Goal: Task Accomplishment & Management: Use online tool/utility

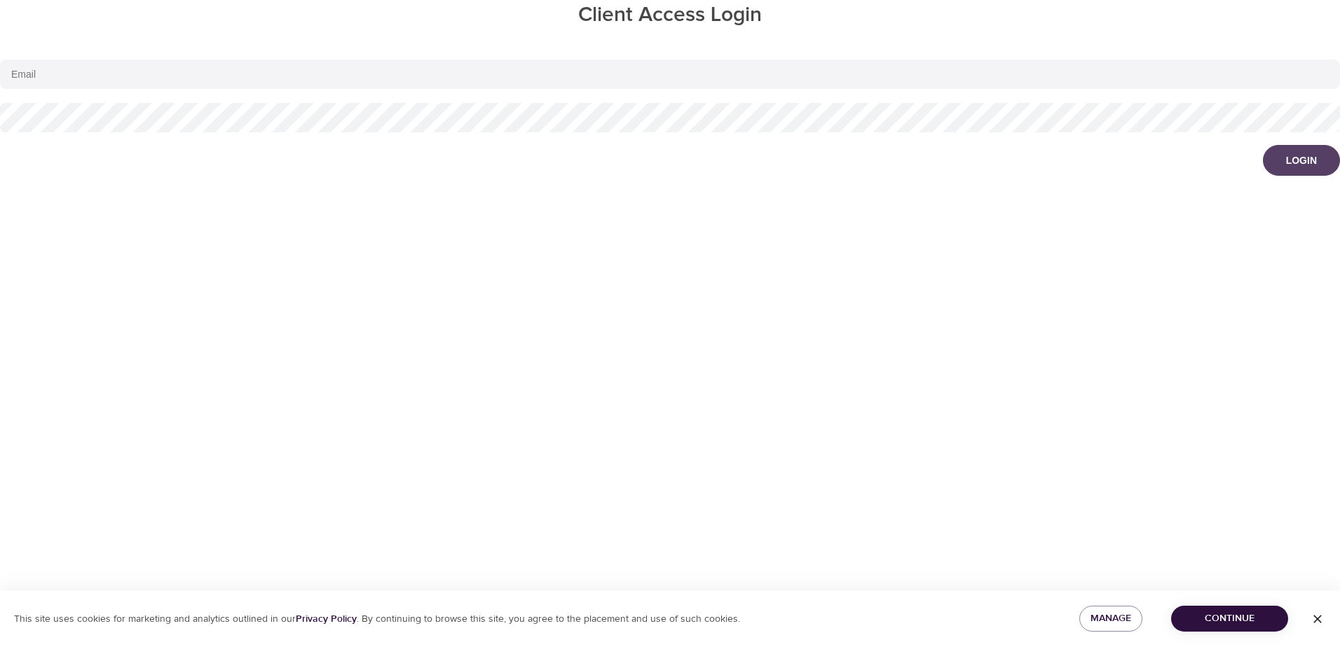
type input "[EMAIL_ADDRESS][DOMAIN_NAME]"
click at [1304, 161] on div "Login" at bounding box center [1301, 160] width 31 height 14
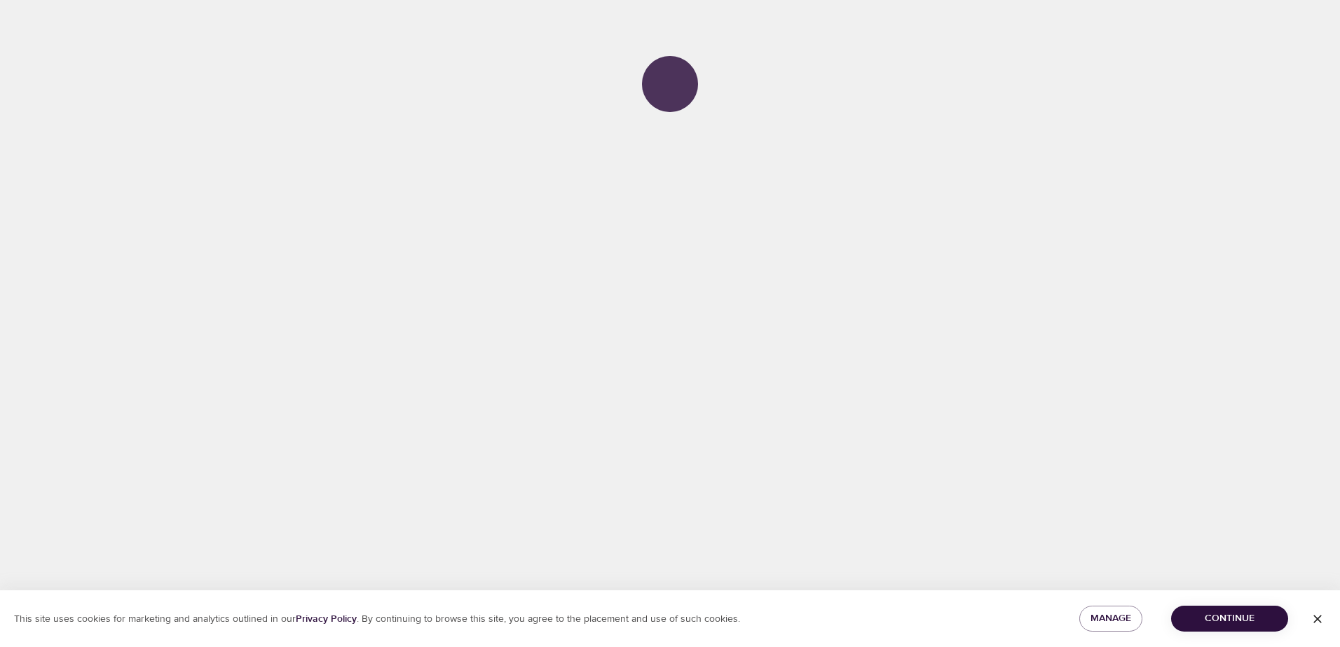
select select "643"
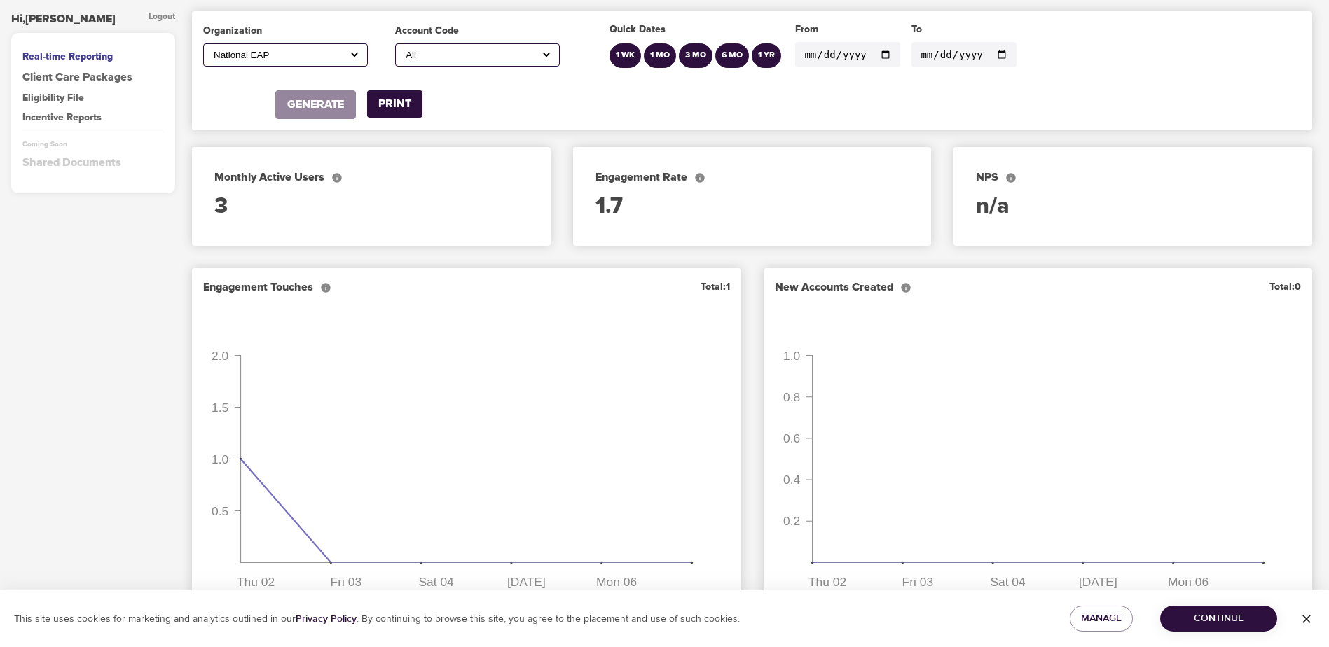
click at [889, 53] on input "[DATE]" at bounding box center [847, 54] width 105 height 25
click at [887, 53] on input "[DATE]" at bounding box center [847, 54] width 105 height 25
click at [879, 54] on input "[DATE]" at bounding box center [847, 54] width 105 height 25
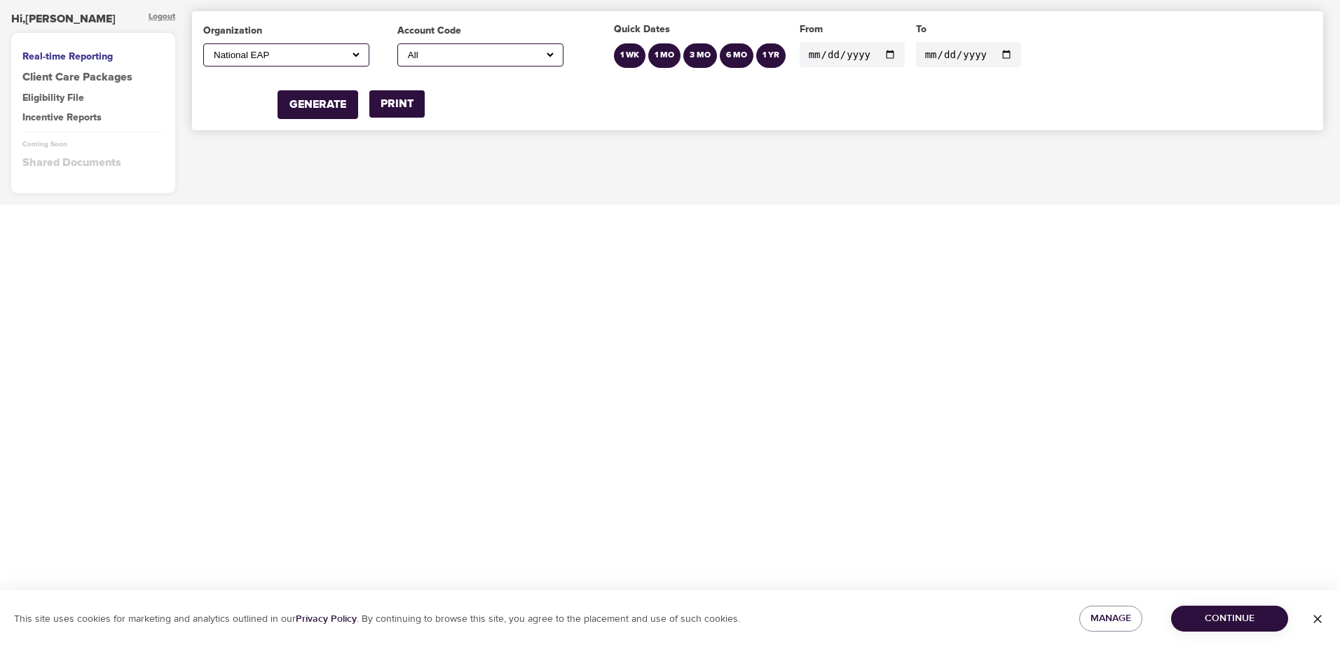
type input "[DATE]"
click at [994, 60] on input "[DATE]" at bounding box center [968, 54] width 105 height 25
type input "[DATE]"
click at [430, 60] on select "All A1 Roofing Ad Graphics, Incorporated (Stafflink) [PERSON_NAME] MD [PERSON_N…" at bounding box center [480, 55] width 151 height 12
click at [474, 52] on select "All A1 Roofing Ad Graphics, Incorporated (Stafflink) [PERSON_NAME] MD [PERSON_N…" at bounding box center [480, 55] width 151 height 12
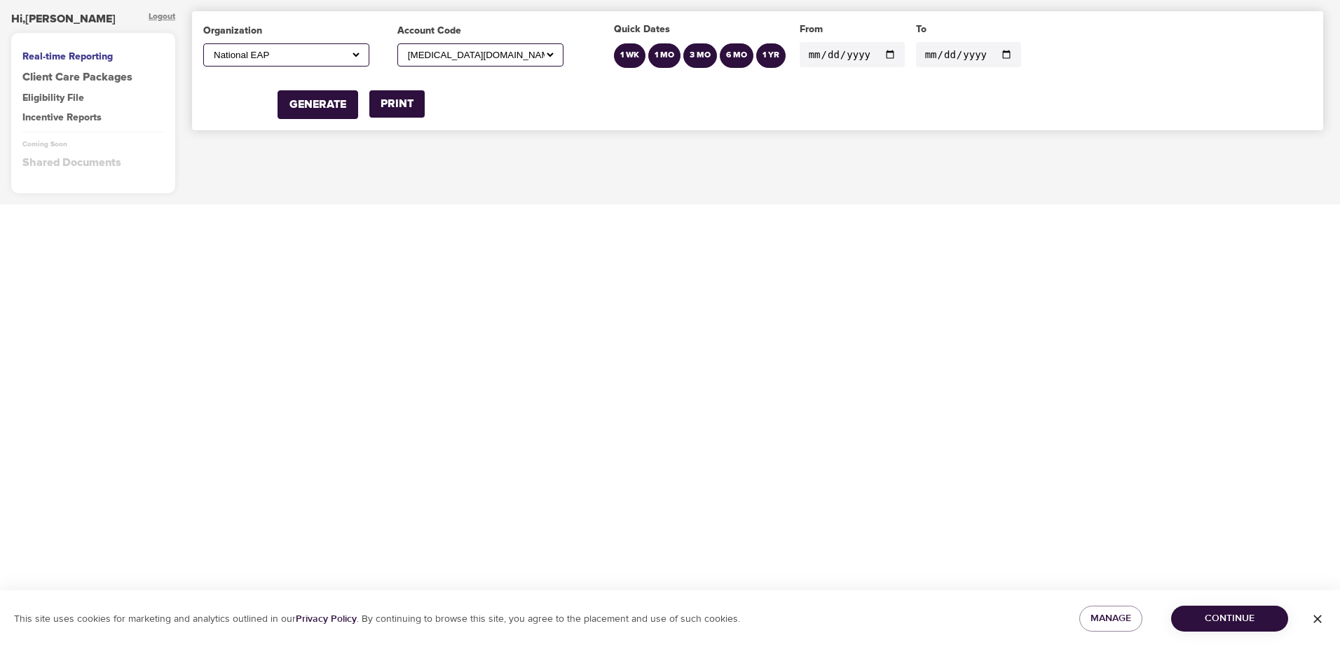
click at [405, 49] on select "All A1 Roofing Ad Graphics, Incorporated (Stafflink) [PERSON_NAME] MD [PERSON_N…" at bounding box center [480, 55] width 151 height 12
click at [322, 110] on div "GENERATE" at bounding box center [317, 105] width 57 height 16
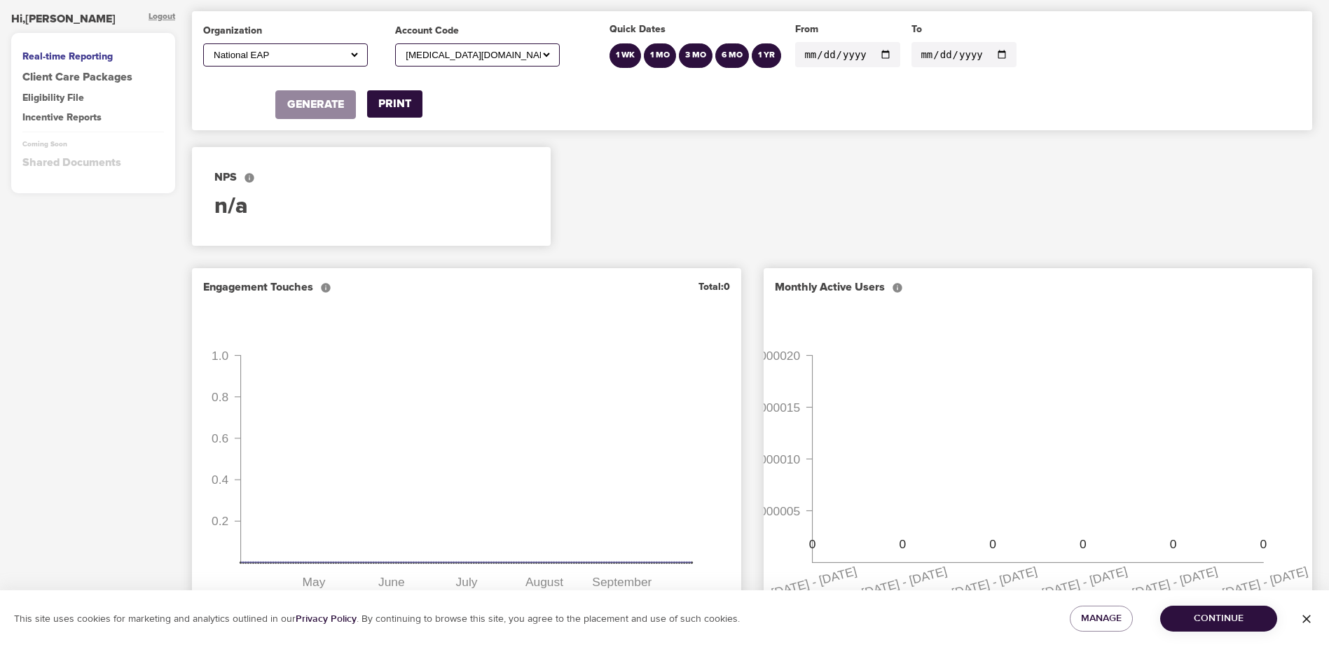
click at [509, 54] on select "All A1 Roofing Ad Graphics, Incorporated (Stafflink) [PERSON_NAME] MD [PERSON_N…" at bounding box center [477, 55] width 149 height 12
click at [404, 49] on select "All A1 Roofing Ad Graphics, Incorporated (Stafflink) [PERSON_NAME] MD [PERSON_N…" at bounding box center [477, 55] width 149 height 12
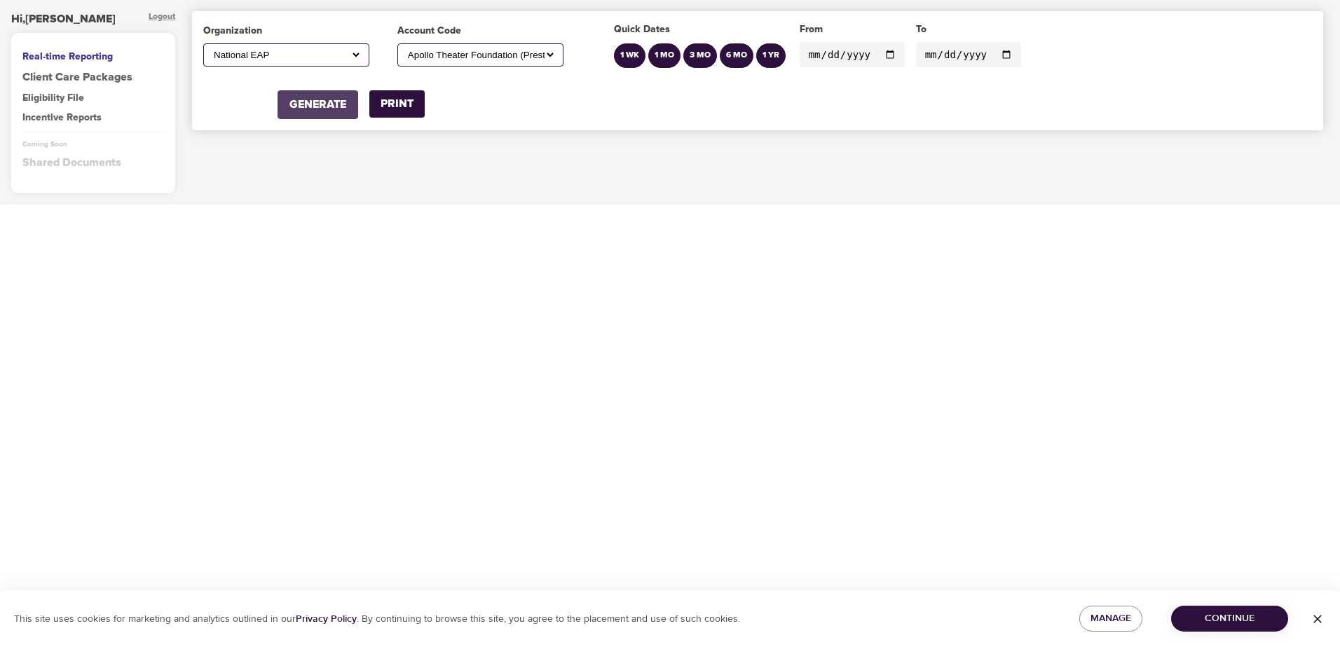
click at [341, 103] on div "GENERATE" at bounding box center [317, 105] width 57 height 16
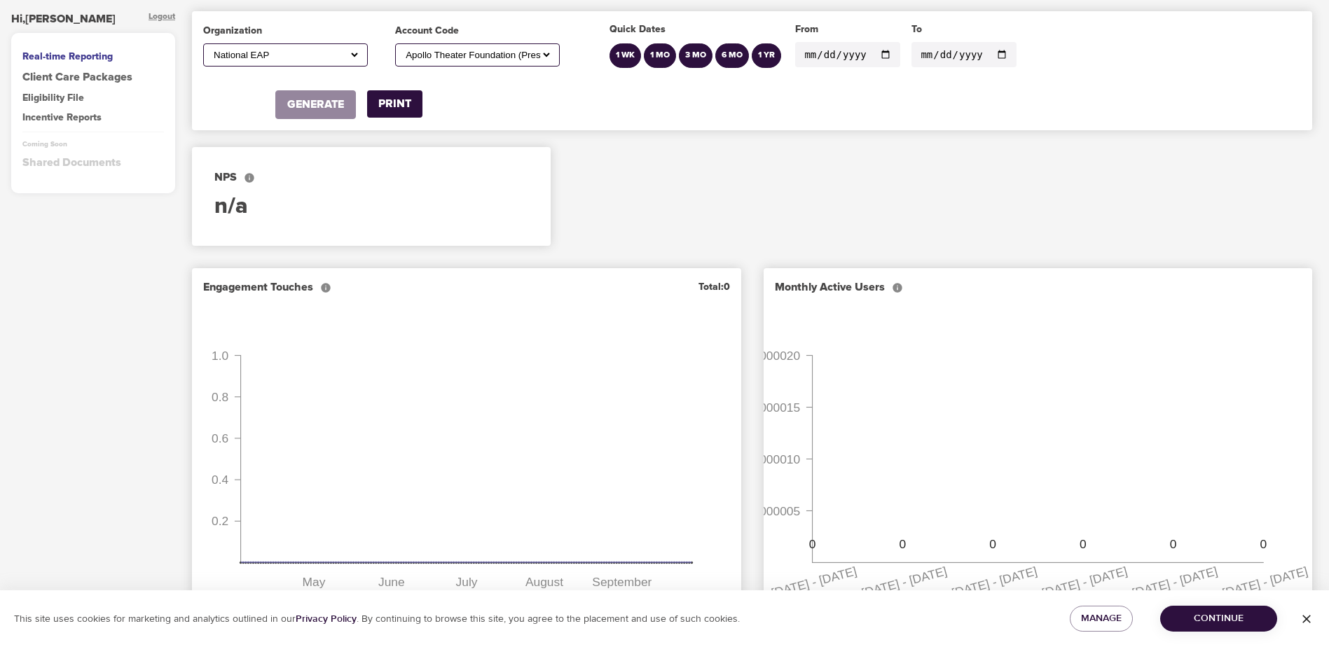
click at [479, 55] on select "All A1 Roofing Ad Graphics, Incorporated (Stafflink) [PERSON_NAME] MD [PERSON_N…" at bounding box center [477, 55] width 149 height 12
click at [404, 49] on select "All A1 Roofing Ad Graphics, Incorporated (Stafflink) [PERSON_NAME] MD [PERSON_N…" at bounding box center [477, 55] width 149 height 12
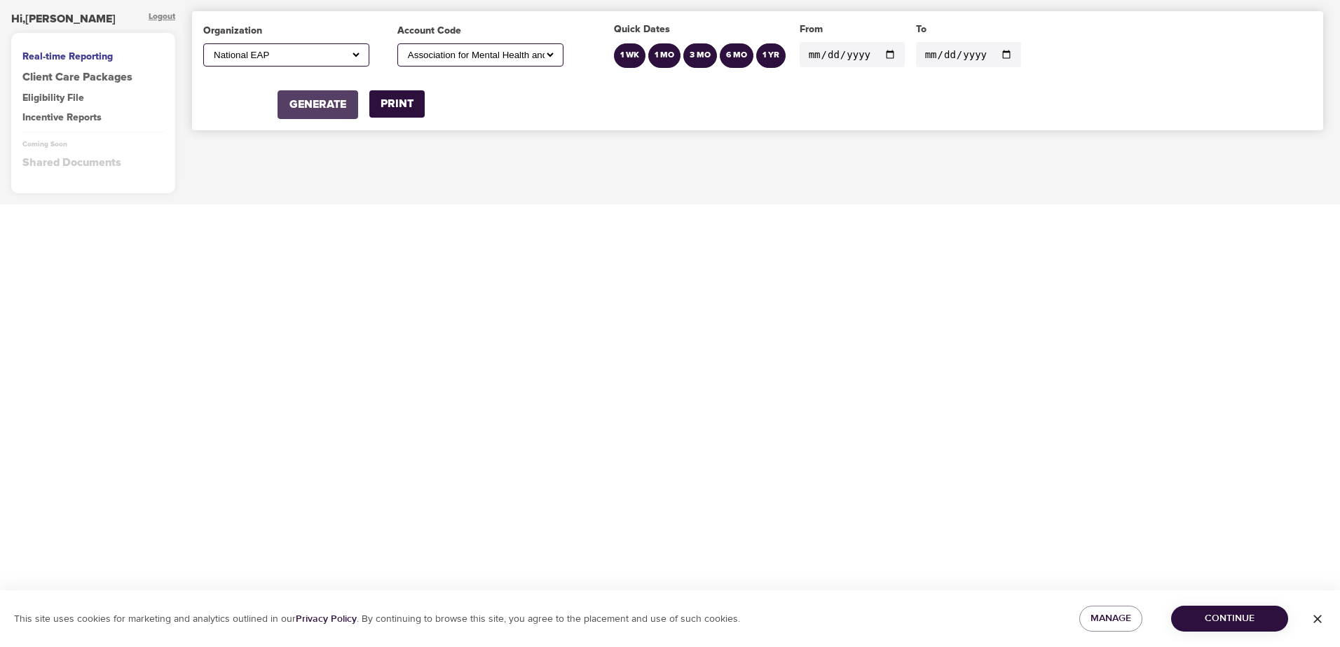
click at [315, 102] on div "GENERATE" at bounding box center [317, 105] width 57 height 16
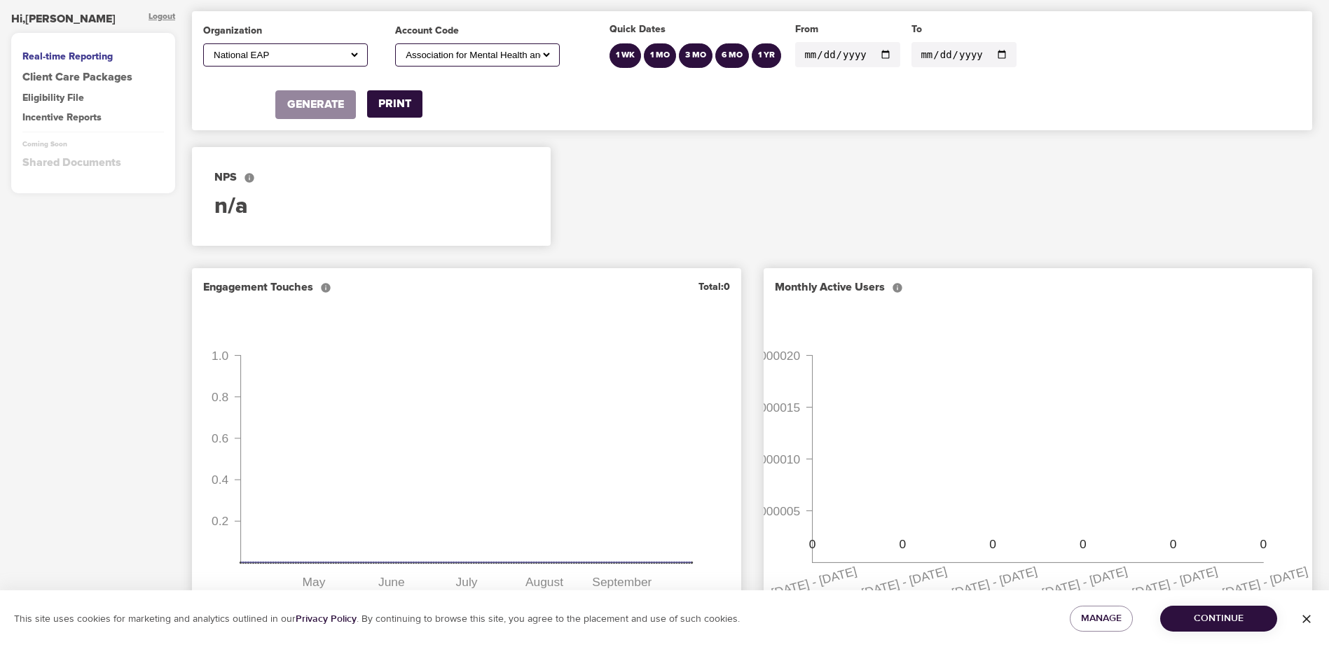
click at [490, 50] on select "All A1 Roofing Ad Graphics, Incorporated (Stafflink) [PERSON_NAME] MD [PERSON_N…" at bounding box center [477, 55] width 149 height 12
select select "bbi,beautybyimagination"
click at [404, 49] on select "All A1 Roofing Ad Graphics, Incorporated (Stafflink) [PERSON_NAME] MD [PERSON_N…" at bounding box center [477, 55] width 149 height 12
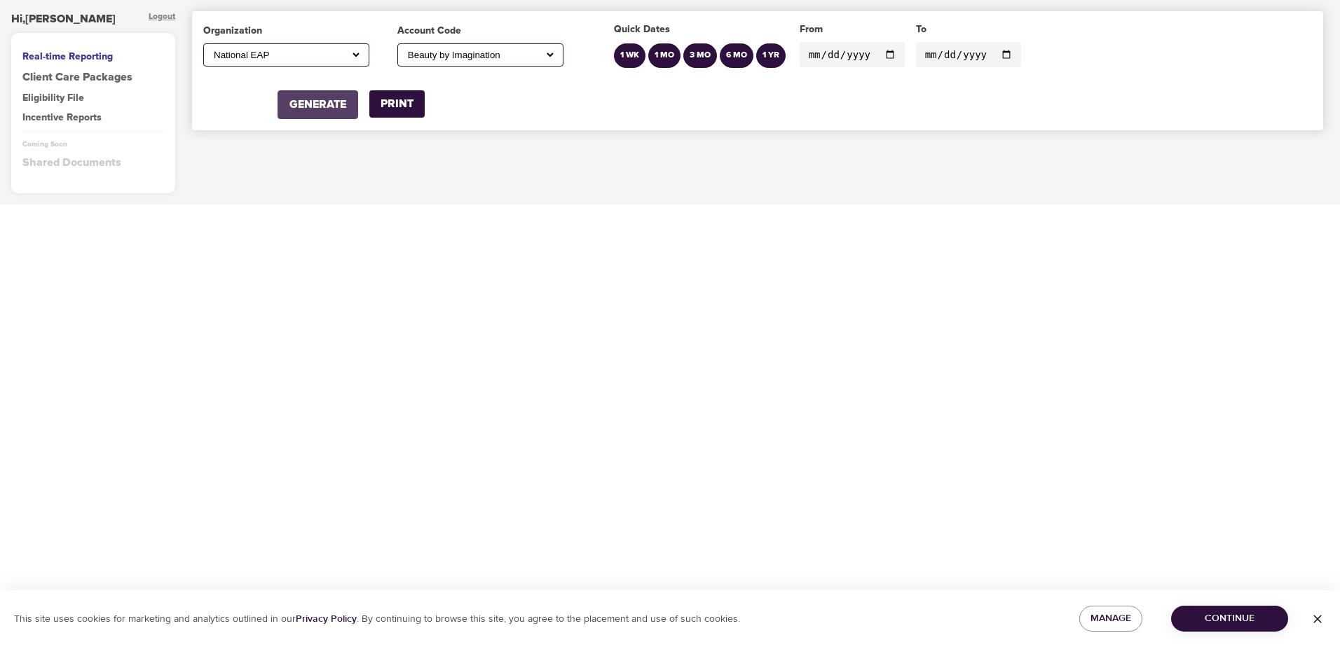
click at [337, 107] on div "GENERATE" at bounding box center [317, 105] width 57 height 16
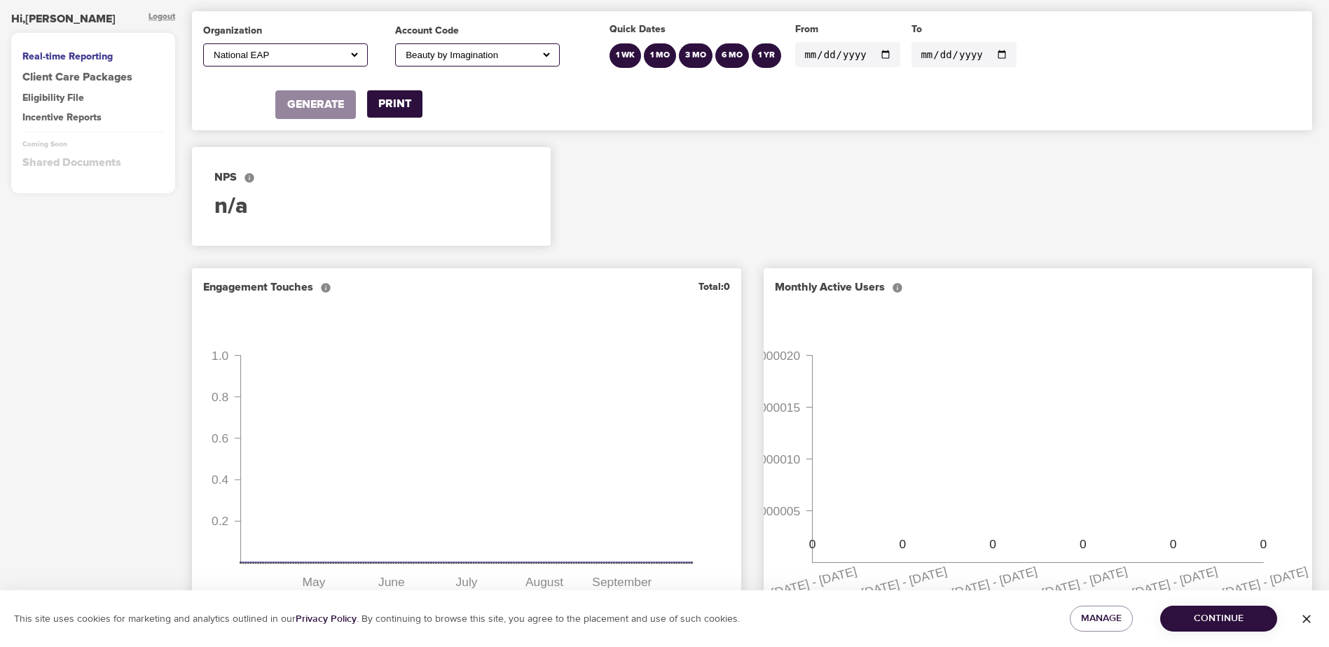
click at [880, 52] on input "[DATE]" at bounding box center [847, 54] width 105 height 25
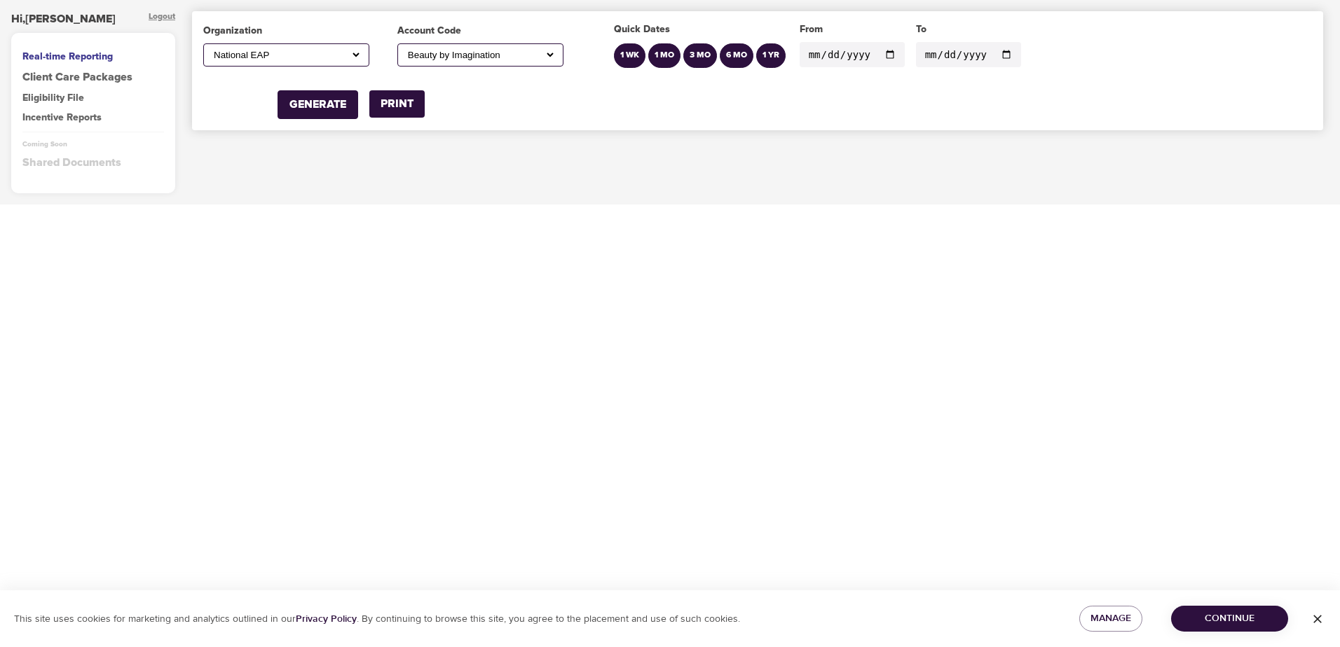
type input "[DATE]"
click at [462, 55] on select "All A1 Roofing Ad Graphics, Incorporated (Stafflink) [PERSON_NAME] MD [PERSON_N…" at bounding box center [480, 55] width 151 height 12
select select "devpost"
